Goal: Navigation & Orientation: Find specific page/section

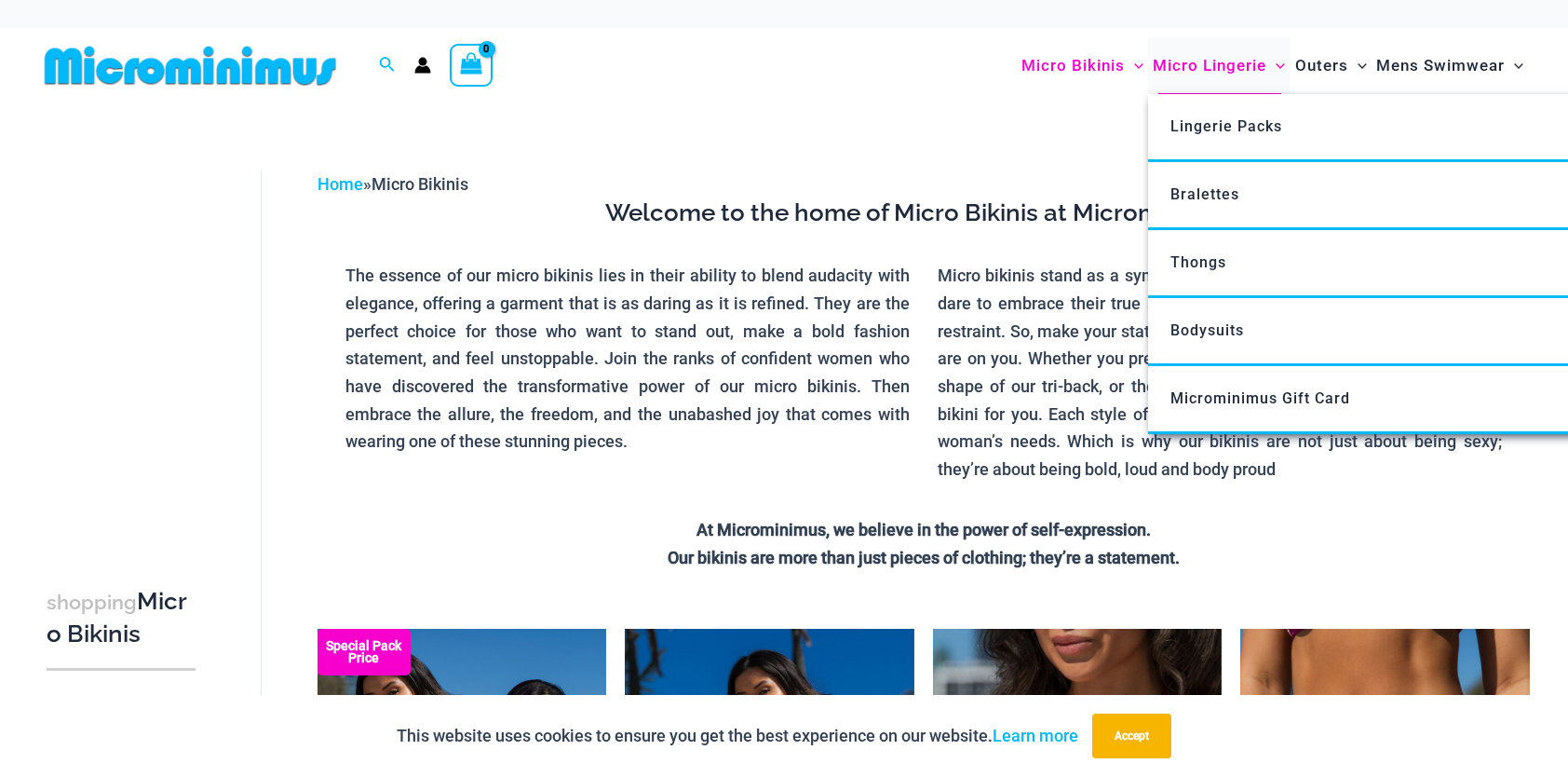
click at [1209, 67] on span "Micro Lingerie" at bounding box center [1209, 66] width 113 height 48
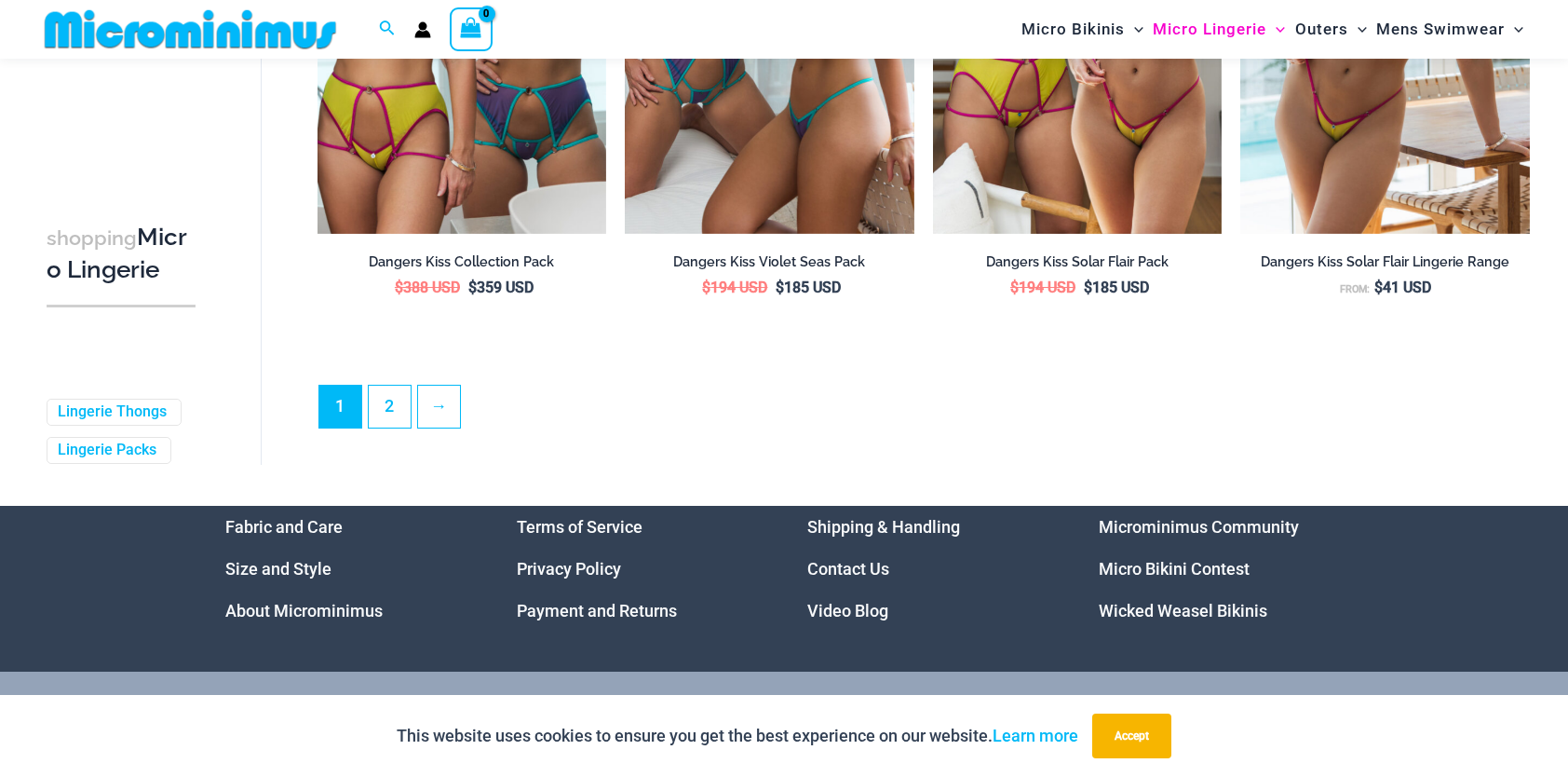
scroll to position [4822, 0]
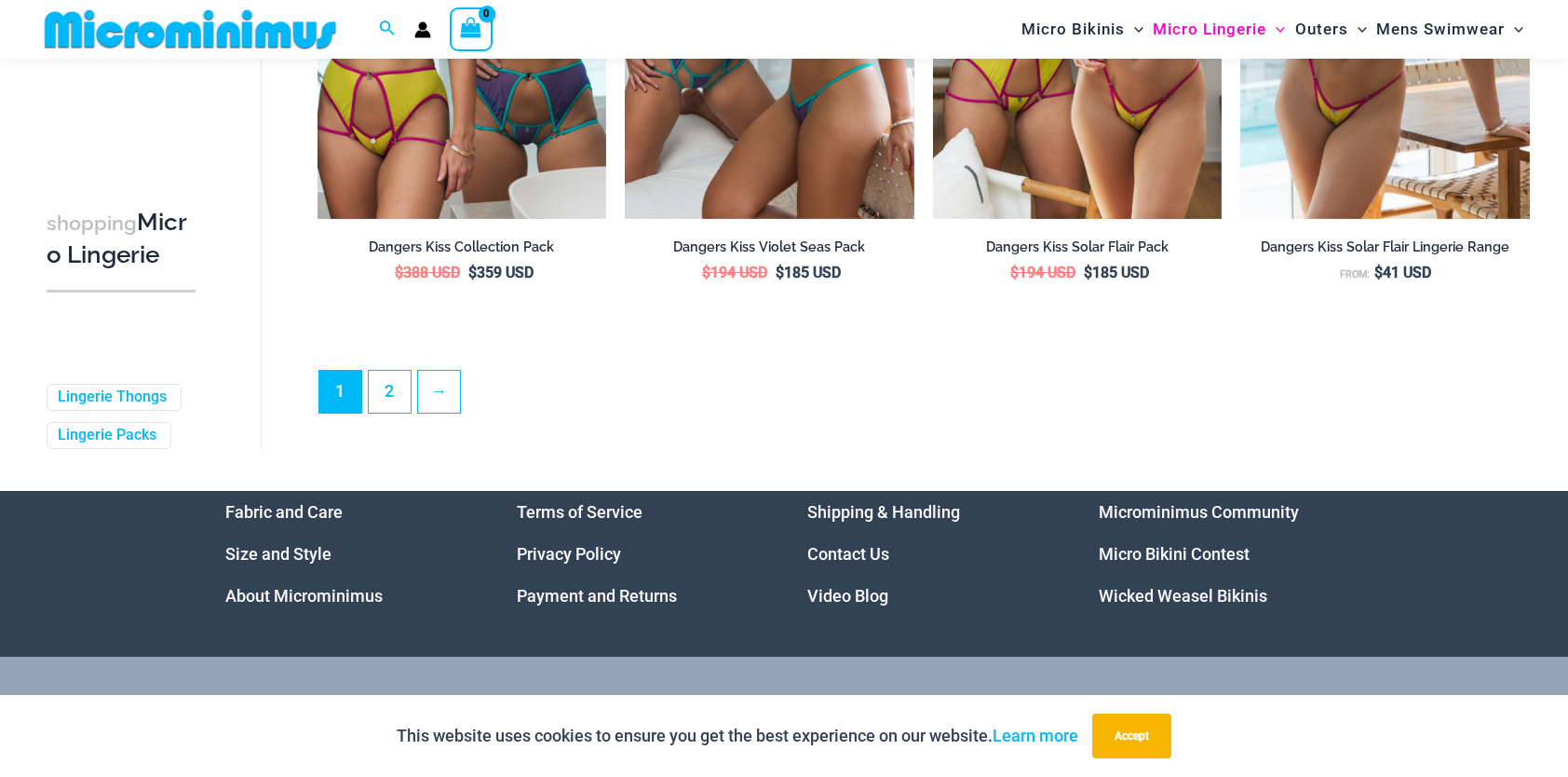
click at [1195, 606] on link "Wicked Weasel Bikinis" at bounding box center [1182, 596] width 168 height 20
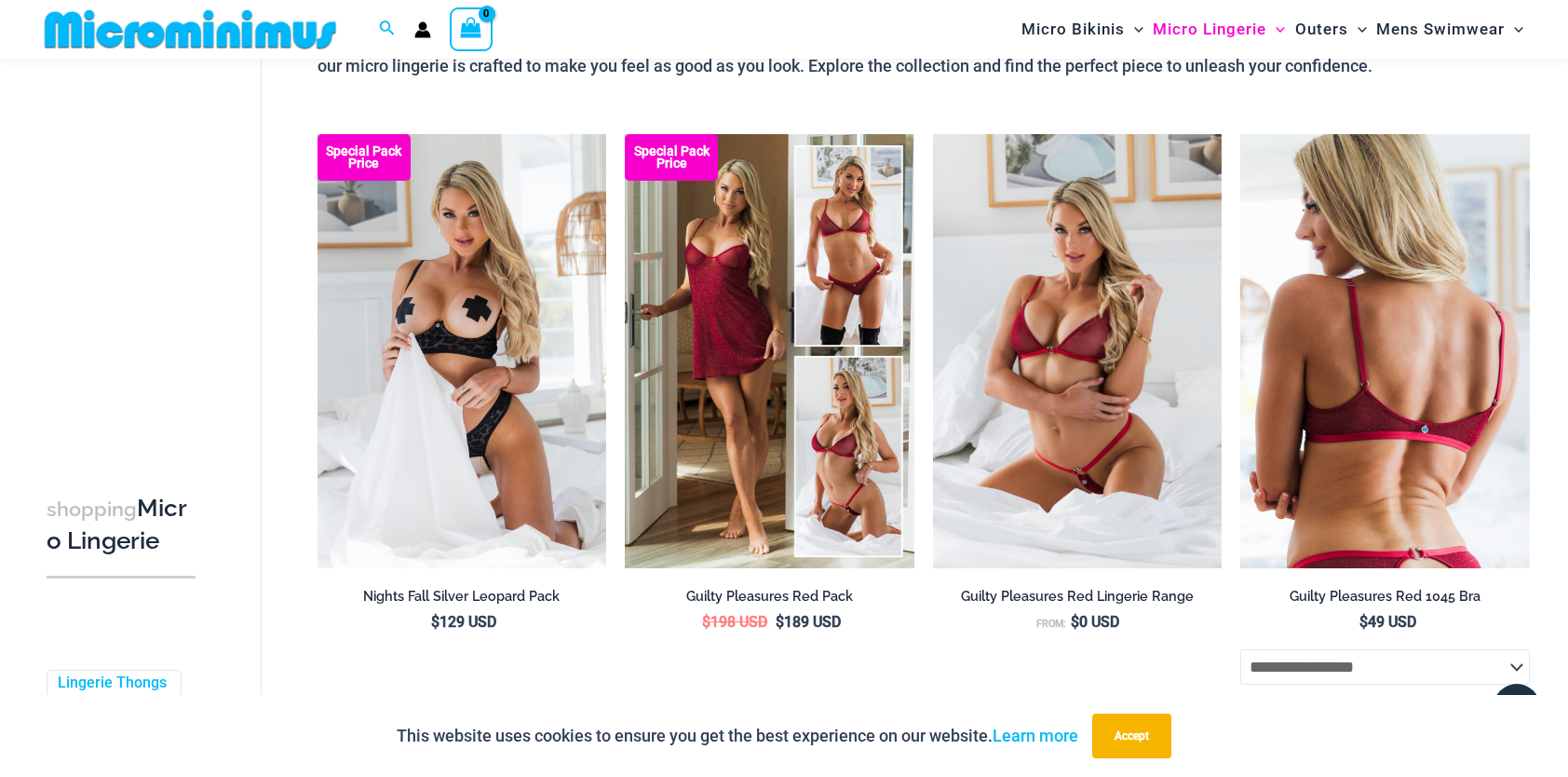
scroll to position [0, 0]
